Goal: Submit feedback/report problem

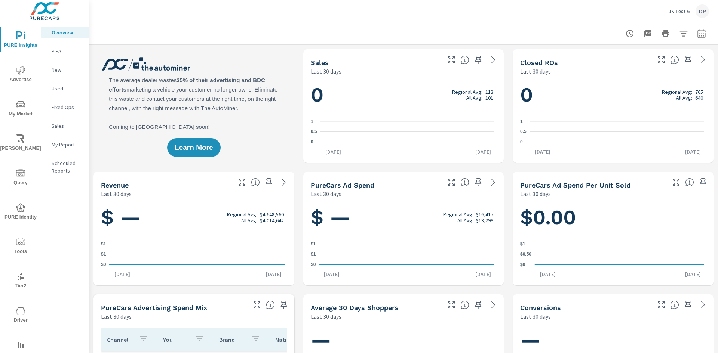
scroll to position [25, 0]
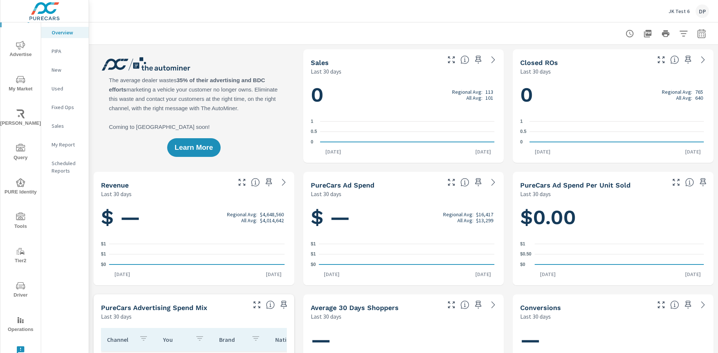
click at [19, 350] on icon "nav menu" at bounding box center [20, 349] width 7 height 7
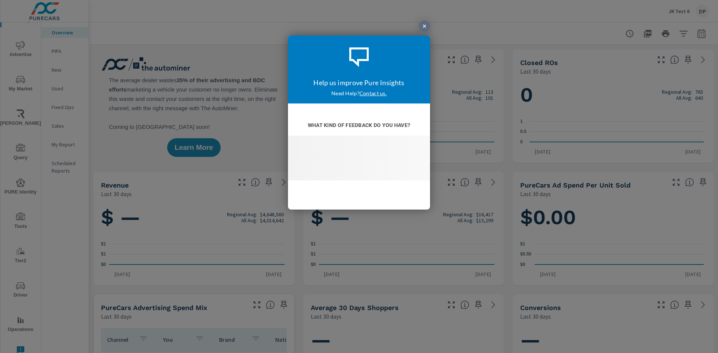
scroll to position [0, 0]
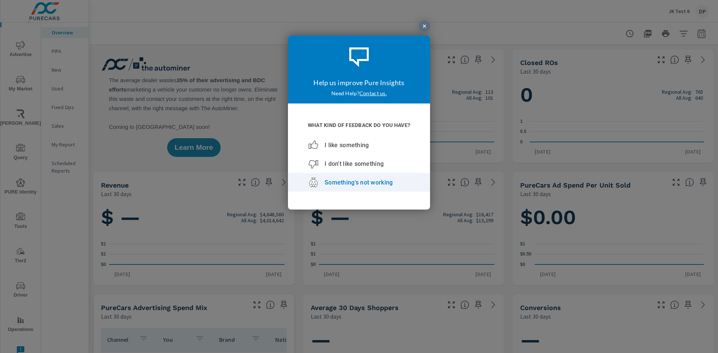
click at [429, 183] on link "Something's not working" at bounding box center [359, 182] width 142 height 19
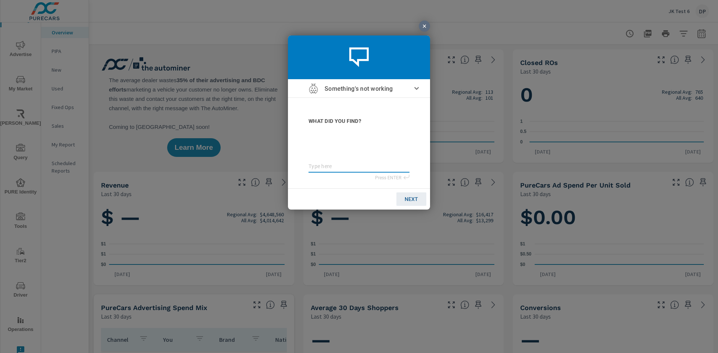
click at [430, 167] on div at bounding box center [355, 118] width 155 height 189
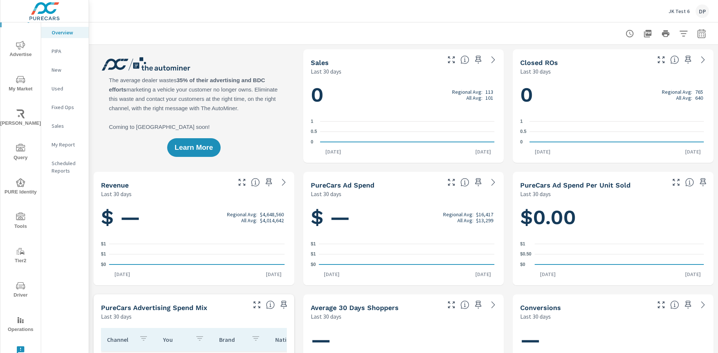
type textarea "test02"
click at [482, 199] on div "$ — Regional Avg: $16,417 All Avg: $13,299 $0 $1 $1 [DATE] [DATE]" at bounding box center [403, 241] width 201 height 87
